Goal: Check status: Check status

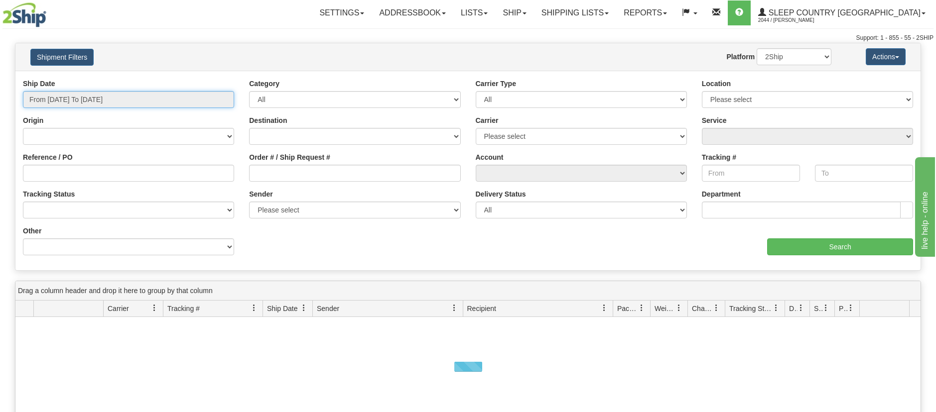
drag, startPoint x: 0, startPoint y: 0, endPoint x: 202, endPoint y: 101, distance: 225.9
click at [222, 98] on input "From [DATE] To [DATE]" at bounding box center [128, 99] width 211 height 17
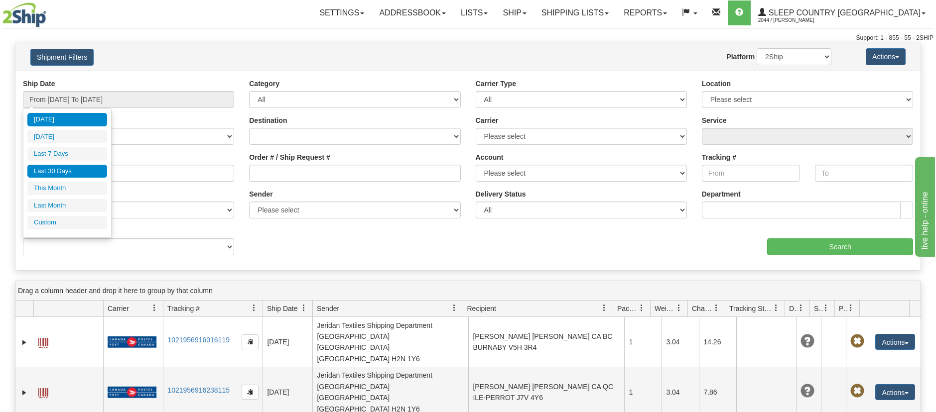
drag, startPoint x: 95, startPoint y: 170, endPoint x: 19, endPoint y: 170, distance: 75.7
click at [95, 170] on li "Last 30 Days" at bounding box center [67, 171] width 80 height 13
type input "From [DATE] To [DATE]"
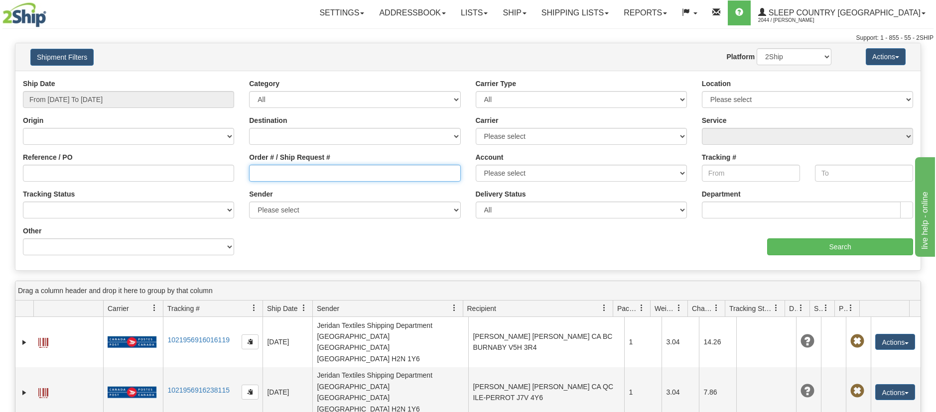
drag, startPoint x: 268, startPoint y: 171, endPoint x: 267, endPoint y: 179, distance: 8.0
click at [267, 171] on input "Order # / Ship Request #" at bounding box center [354, 173] width 211 height 17
paste input "9000I103415"
type input "9000I103415"
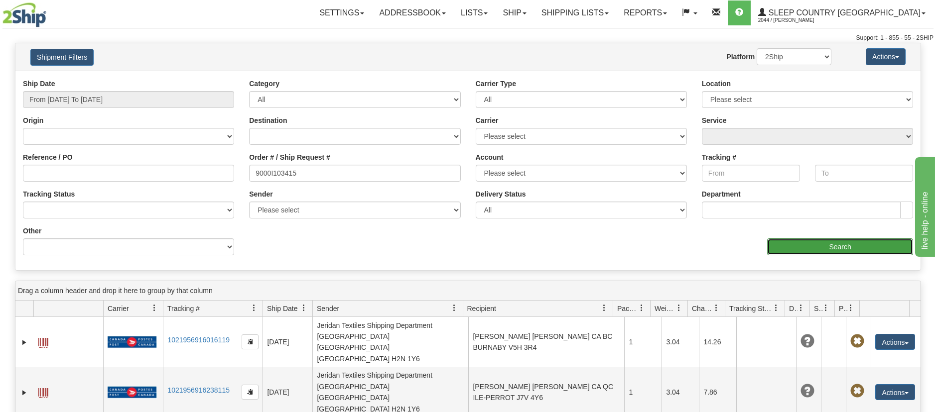
click at [862, 247] on input "Search" at bounding box center [840, 247] width 146 height 17
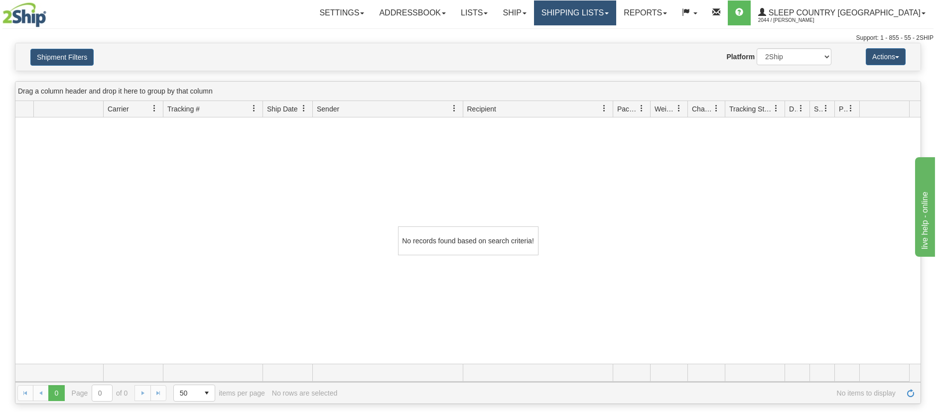
click at [616, 6] on link "Shipping lists" at bounding box center [575, 12] width 82 height 25
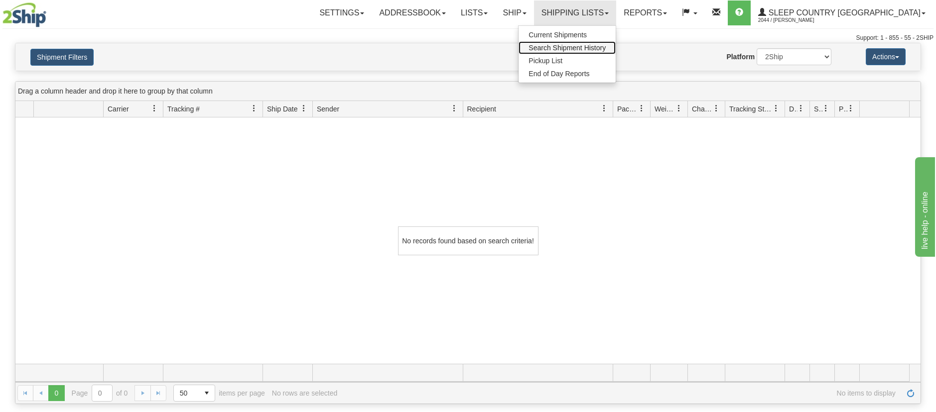
click at [606, 49] on span "Search Shipment History" at bounding box center [566, 48] width 77 height 8
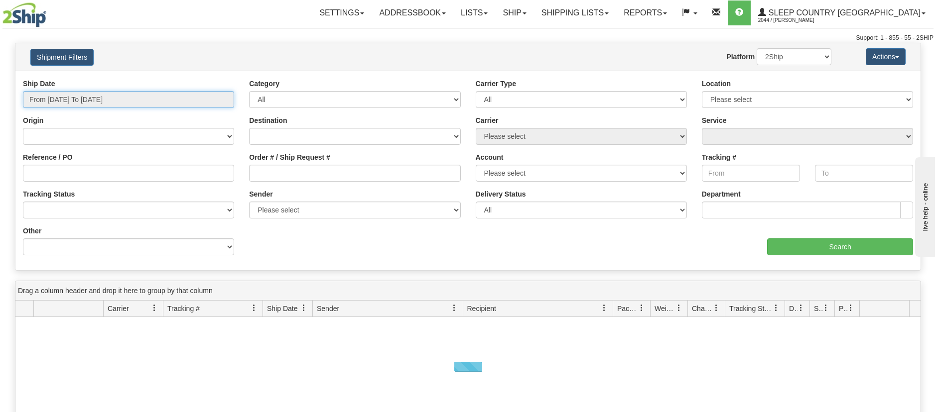
click at [221, 106] on input "From [DATE] To [DATE]" at bounding box center [128, 99] width 211 height 17
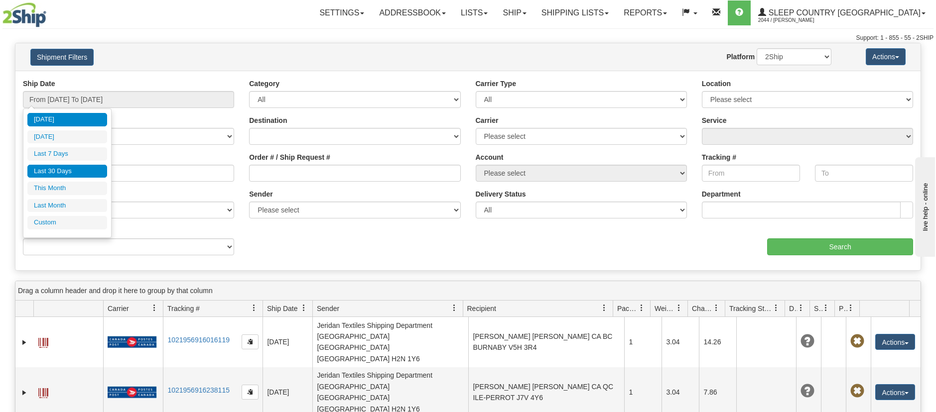
click at [74, 174] on li "Last 30 Days" at bounding box center [67, 171] width 80 height 13
type input "From [DATE] To [DATE]"
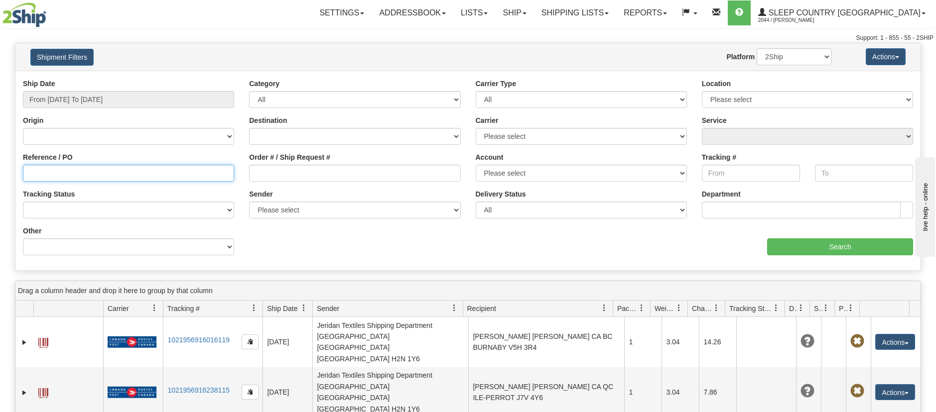
drag, startPoint x: 29, startPoint y: 170, endPoint x: 39, endPoint y: 184, distance: 16.4
click at [29, 170] on input "Reference / PO" at bounding box center [128, 173] width 211 height 17
paste input "9000I103415"
type input "9000I103415"
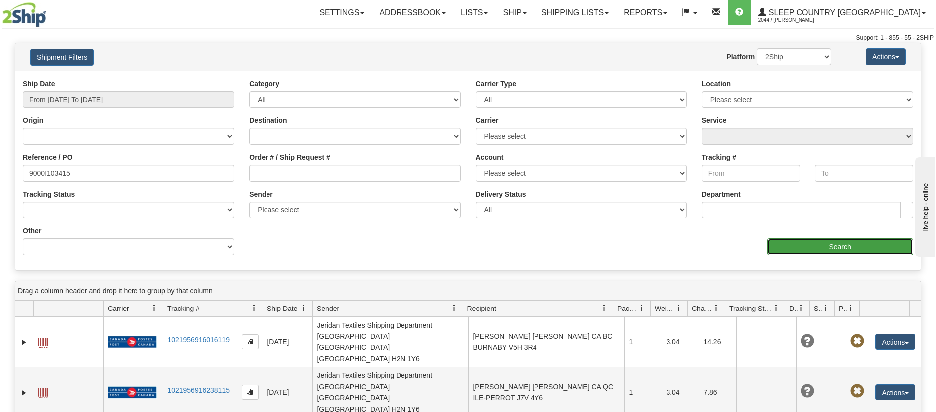
click at [844, 245] on input "Search" at bounding box center [840, 247] width 146 height 17
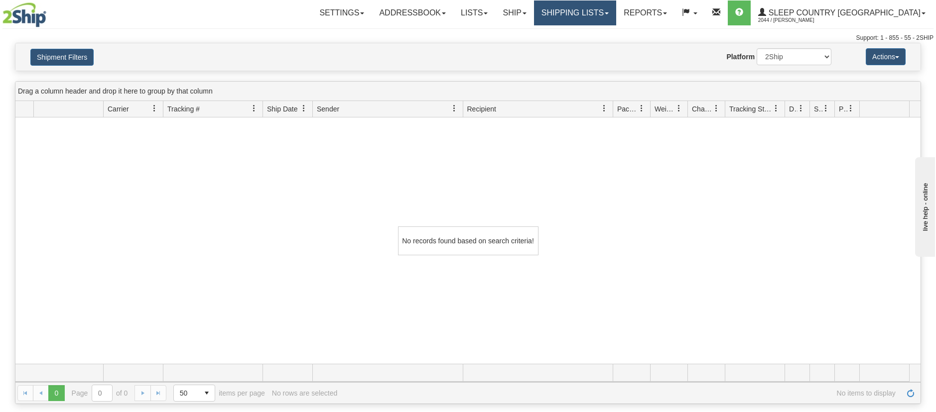
click at [616, 11] on link "Shipping lists" at bounding box center [575, 12] width 82 height 25
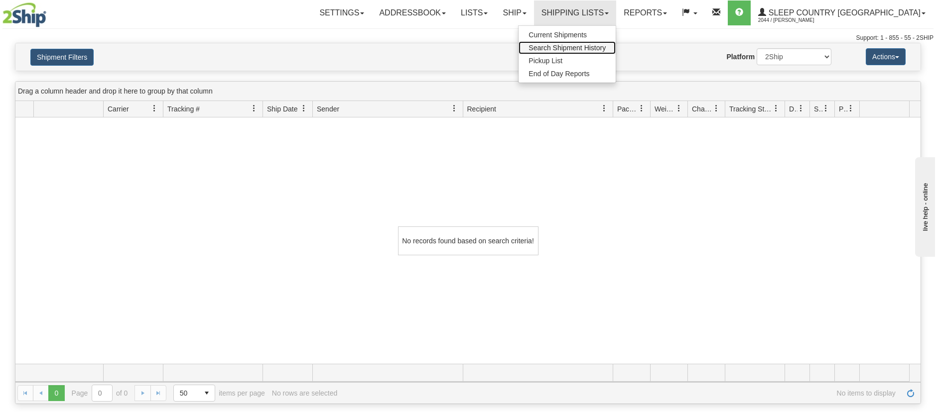
drag, startPoint x: 620, startPoint y: 42, endPoint x: 615, endPoint y: 43, distance: 5.0
click at [616, 43] on link "Search Shipment History" at bounding box center [567, 47] width 97 height 13
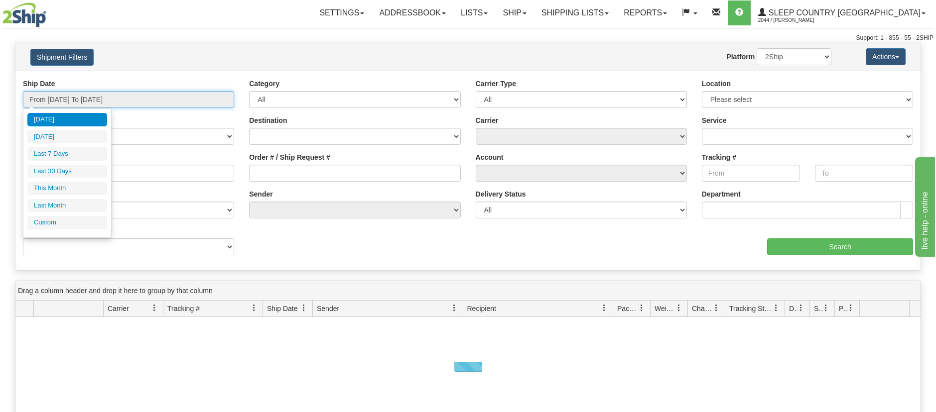
drag, startPoint x: 223, startPoint y: 95, endPoint x: 205, endPoint y: 97, distance: 18.0
click at [222, 95] on input "From [DATE] To [DATE]" at bounding box center [128, 99] width 211 height 17
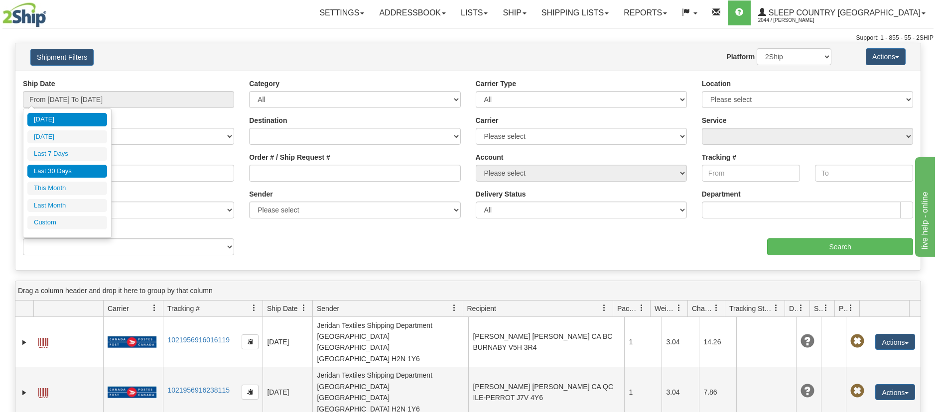
click at [83, 171] on li "Last 30 Days" at bounding box center [67, 171] width 80 height 13
type input "From [DATE] To [DATE]"
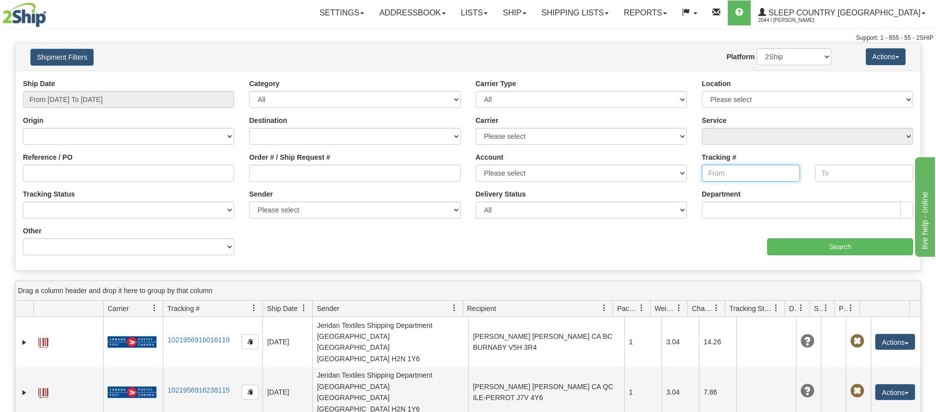
click at [707, 169] on input "Tracking #" at bounding box center [751, 173] width 98 height 17
paste input "9000I103415"
type input "9000I103415"
click at [890, 244] on input "Search" at bounding box center [840, 247] width 146 height 17
